Goal: Task Accomplishment & Management: Complete application form

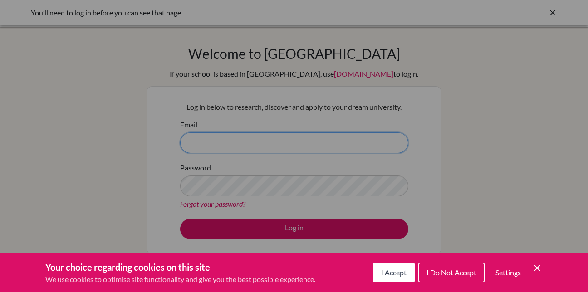
type input "[PERSON_NAME][EMAIL_ADDRESS][DOMAIN_NAME]"
click at [242, 185] on div "Cookie Preferences" at bounding box center [294, 146] width 588 height 292
click at [301, 228] on div "Cookie Preferences" at bounding box center [294, 146] width 588 height 292
click at [393, 272] on span "I Accept" at bounding box center [393, 272] width 25 height 9
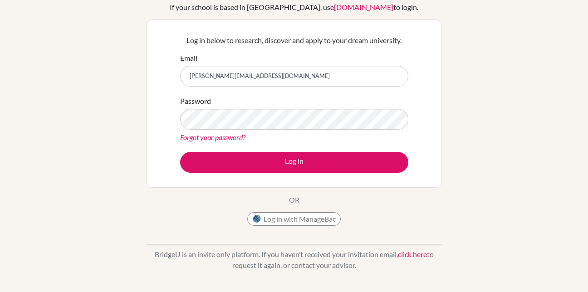
scroll to position [68, 0]
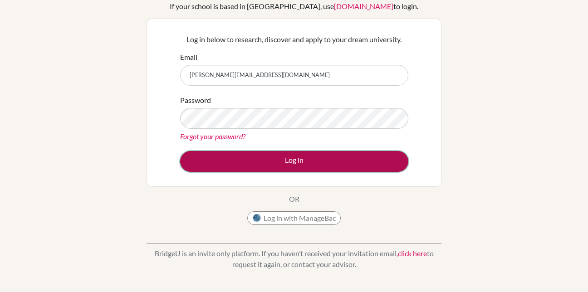
click at [332, 163] on button "Log in" at bounding box center [294, 161] width 228 height 21
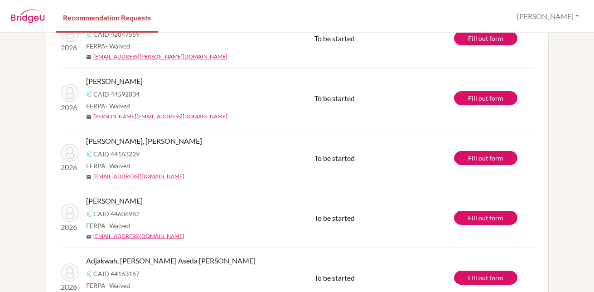
scroll to position [189, 0]
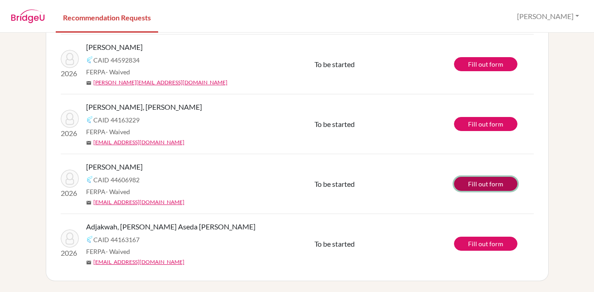
click at [475, 185] on link "Fill out form" at bounding box center [485, 184] width 63 height 14
